Goal: Check status: Check status

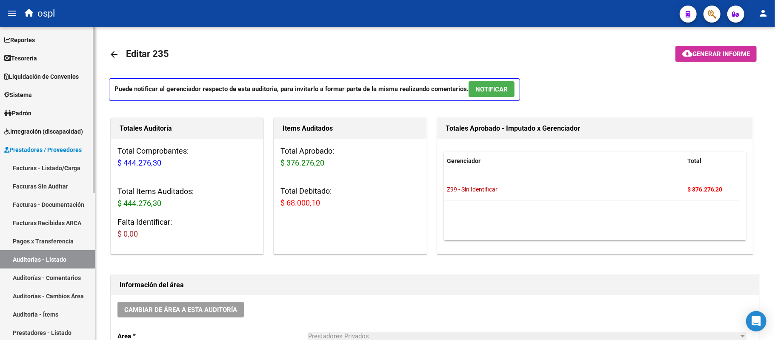
click at [44, 143] on link "Prestadores / Proveedores" at bounding box center [47, 149] width 95 height 18
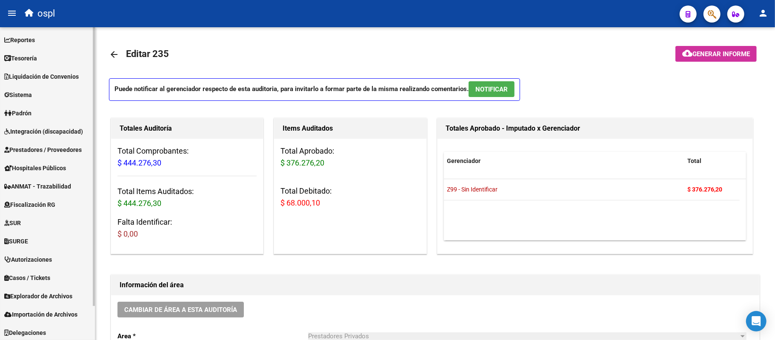
click at [48, 139] on link "Integración (discapacidad)" at bounding box center [47, 131] width 95 height 18
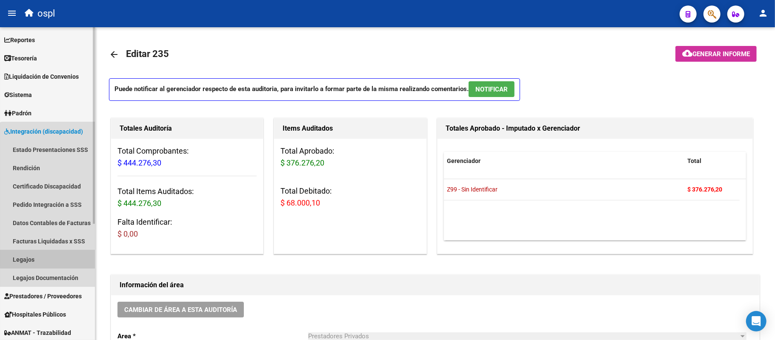
click at [50, 254] on link "Legajos" at bounding box center [47, 259] width 95 height 18
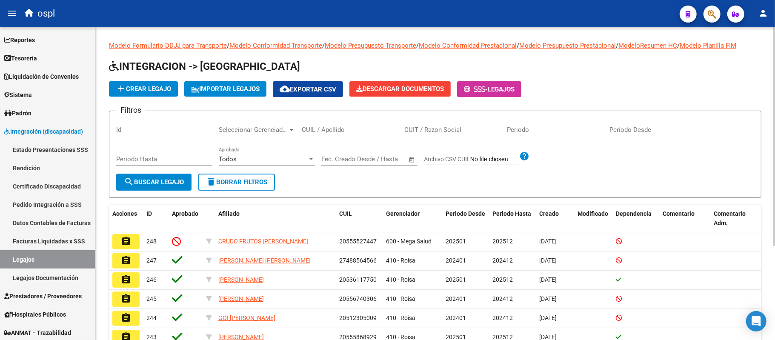
scroll to position [27, 0]
click at [421, 137] on div "CUIT / Razon Social" at bounding box center [452, 131] width 96 height 26
click at [424, 133] on input "CUIT / Razon Social" at bounding box center [452, 130] width 96 height 8
paste input "27397366605"
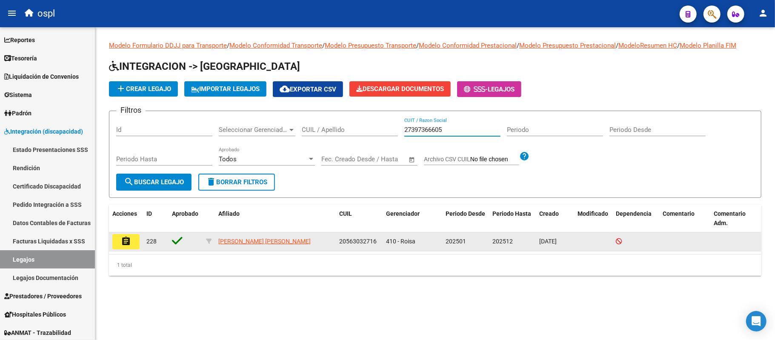
type input "27397366605"
click at [123, 240] on mat-icon "assignment" at bounding box center [126, 241] width 10 height 10
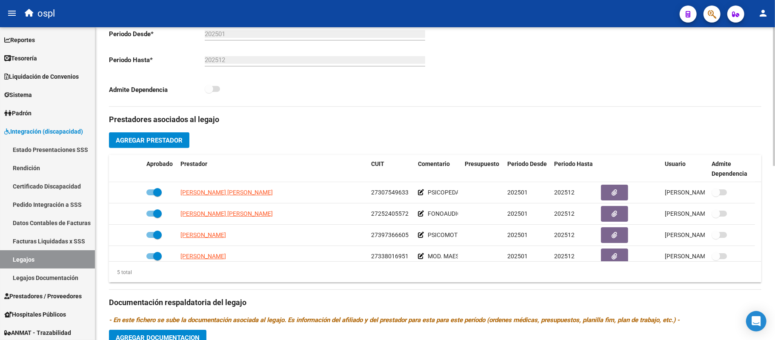
scroll to position [170, 0]
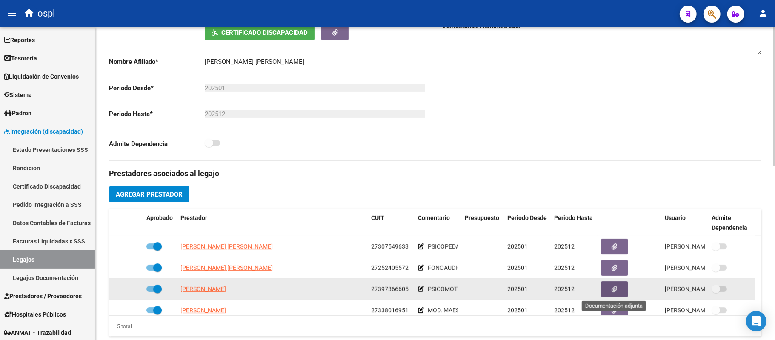
click at [617, 289] on icon "button" at bounding box center [615, 289] width 6 height 6
